Goal: Transaction & Acquisition: Purchase product/service

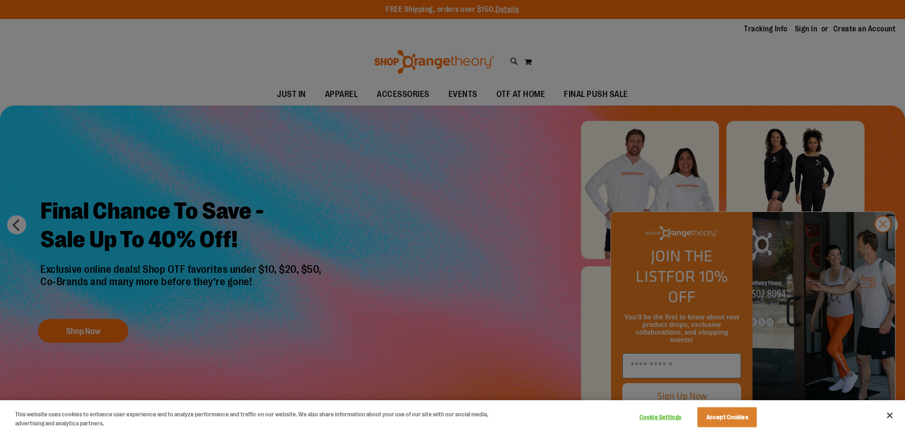
click at [878, 244] on div at bounding box center [452, 216] width 905 height 433
click at [880, 242] on div at bounding box center [452, 216] width 905 height 433
click at [880, 241] on div at bounding box center [452, 216] width 905 height 433
click at [892, 415] on button "Close" at bounding box center [890, 415] width 21 height 21
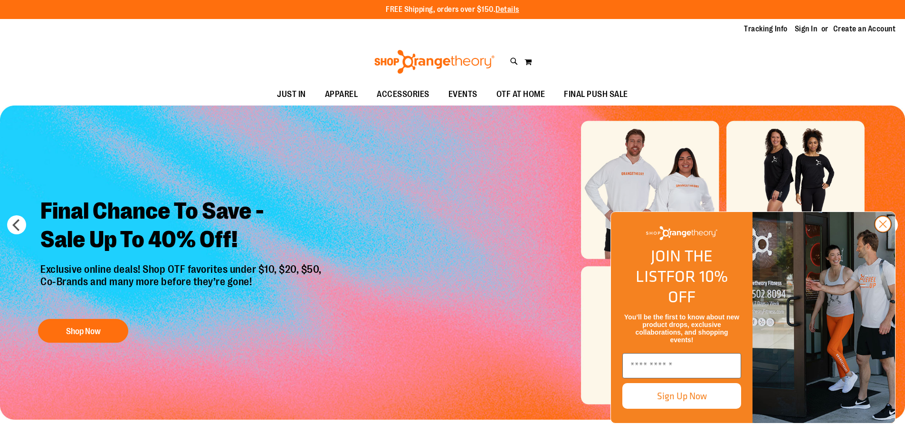
click at [880, 232] on circle "Close dialog" at bounding box center [883, 224] width 16 height 16
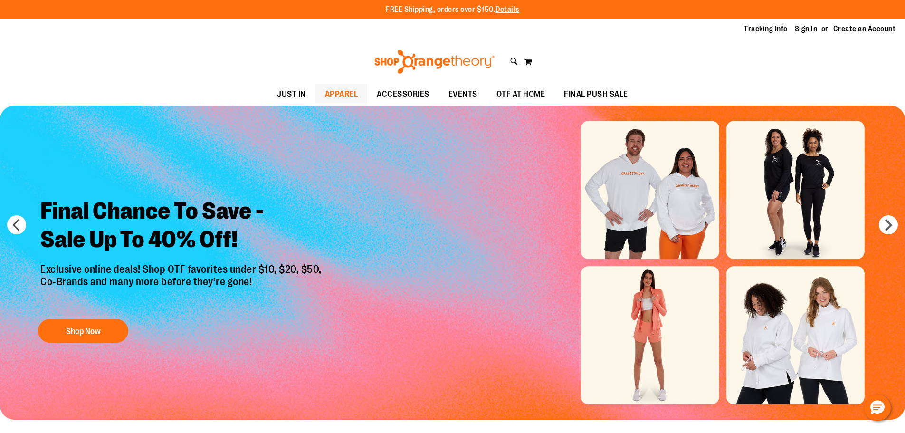
click at [331, 93] on span "APPAREL" at bounding box center [341, 94] width 33 height 21
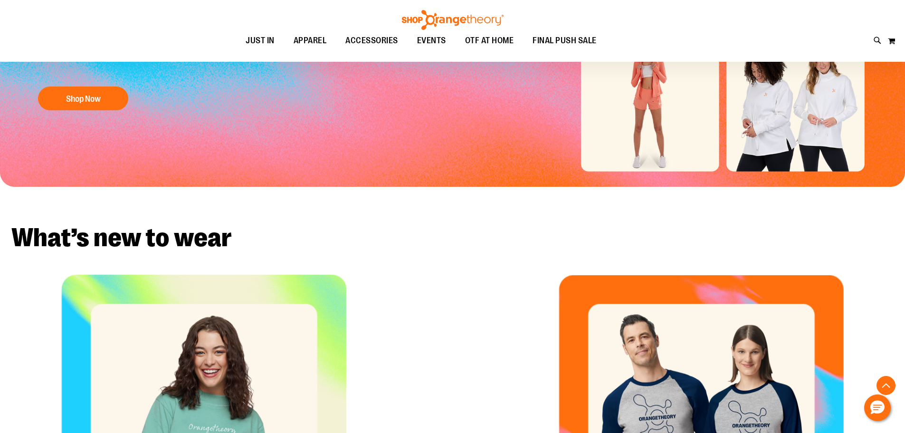
scroll to position [333, 0]
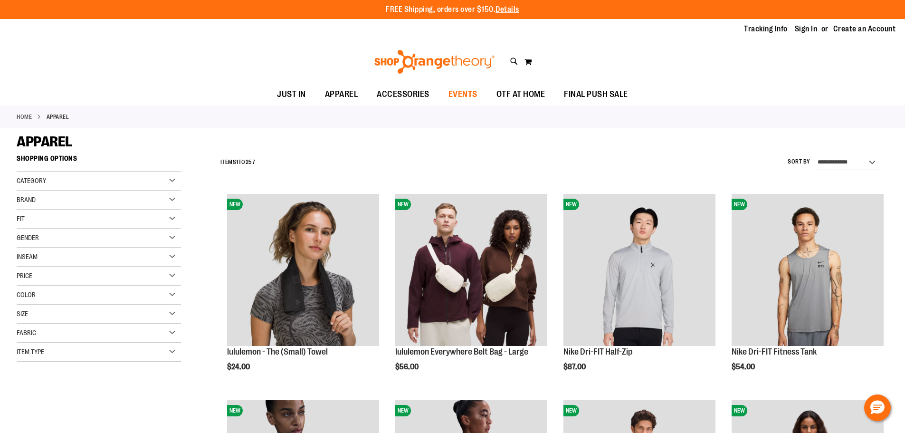
click at [465, 93] on span "EVENTS" at bounding box center [463, 94] width 29 height 21
